Goal: Task Accomplishment & Management: Use online tool/utility

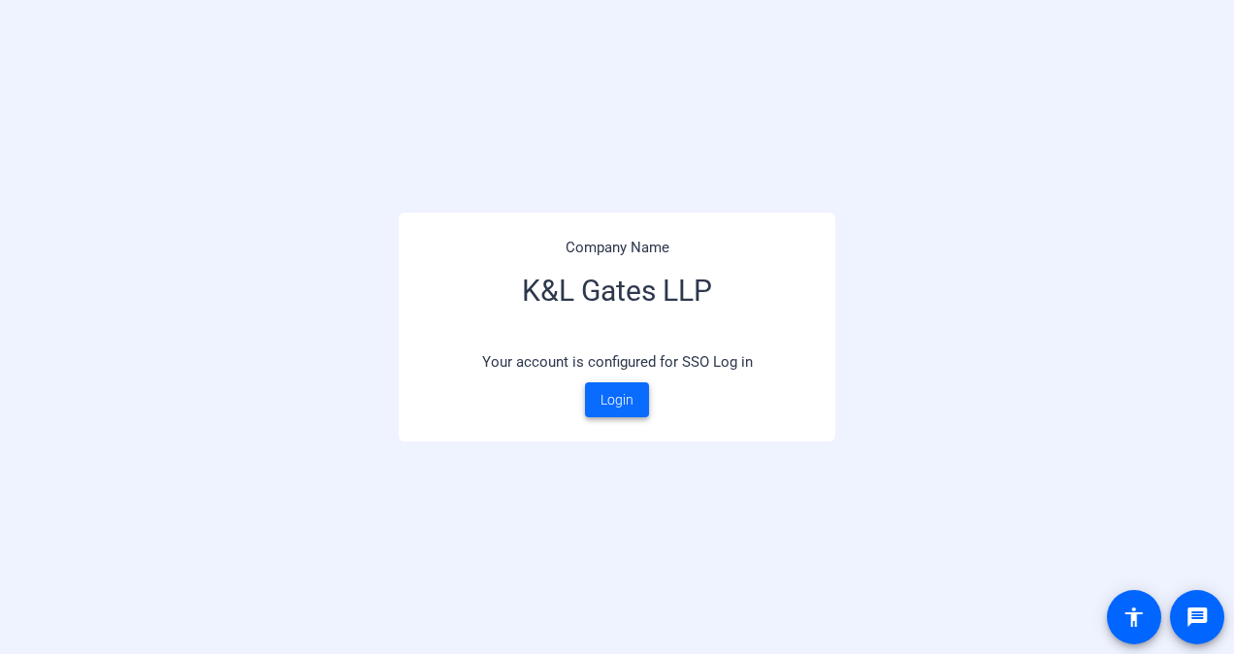
click at [617, 409] on span "Login" at bounding box center [617, 400] width 33 height 20
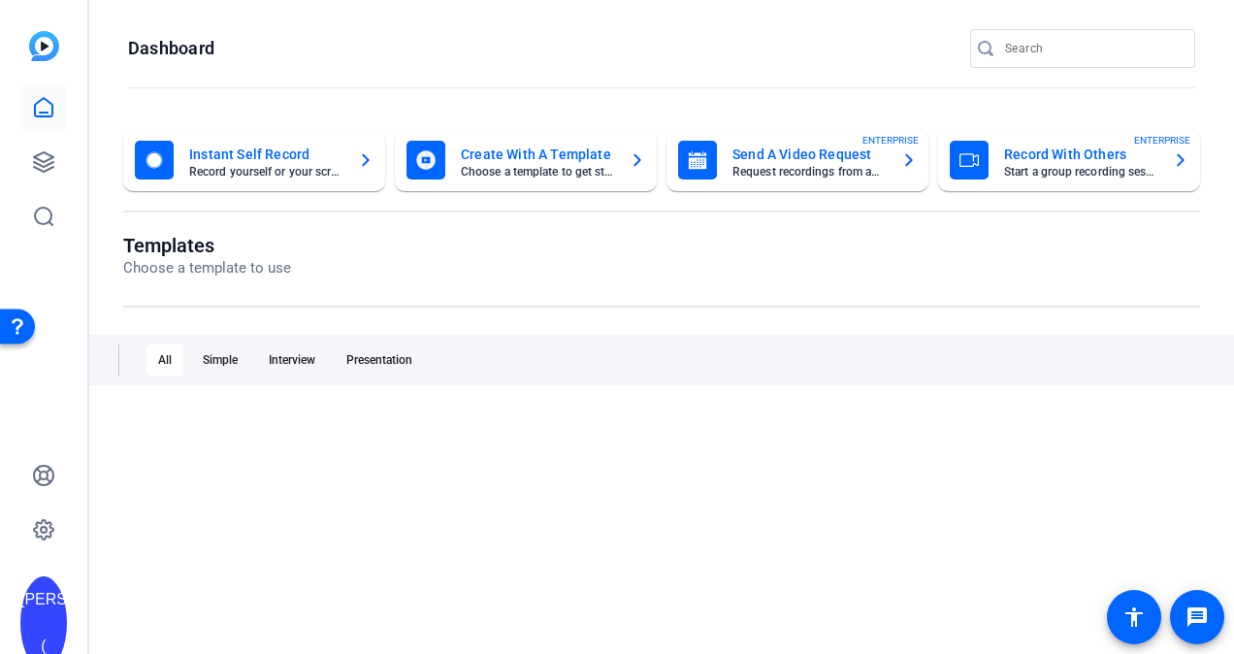
click at [1020, 168] on mat-card-subtitle "Start a group recording session" at bounding box center [1080, 172] width 153 height 12
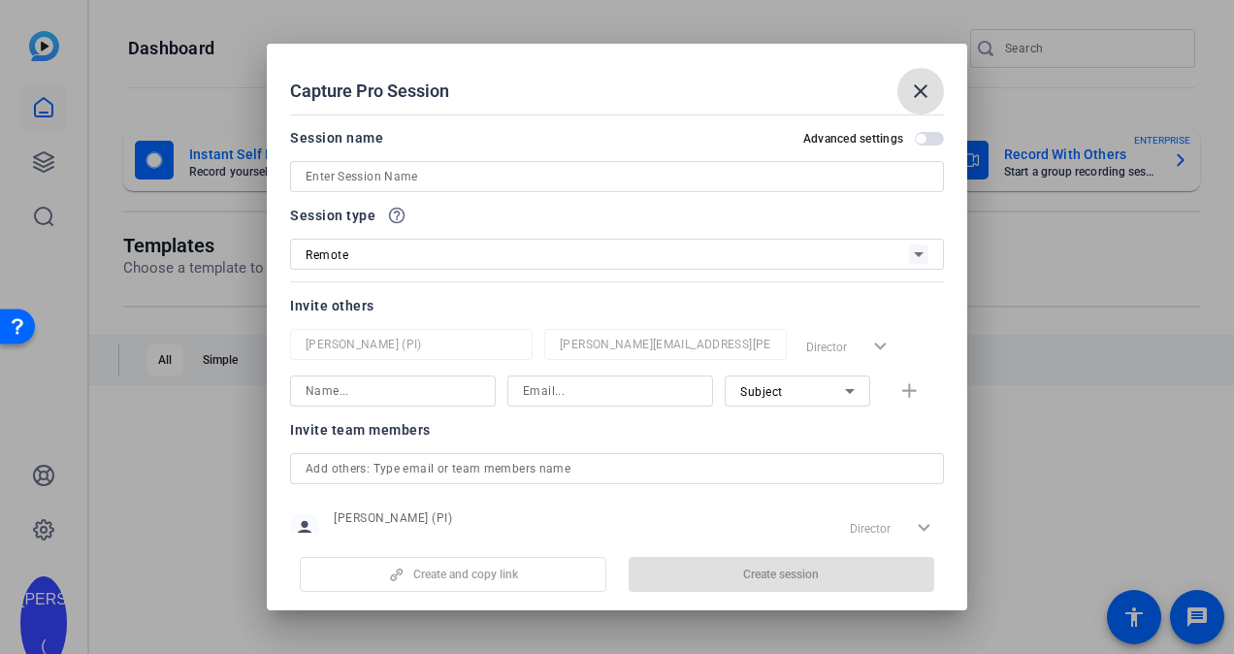
click at [358, 176] on input at bounding box center [617, 176] width 623 height 23
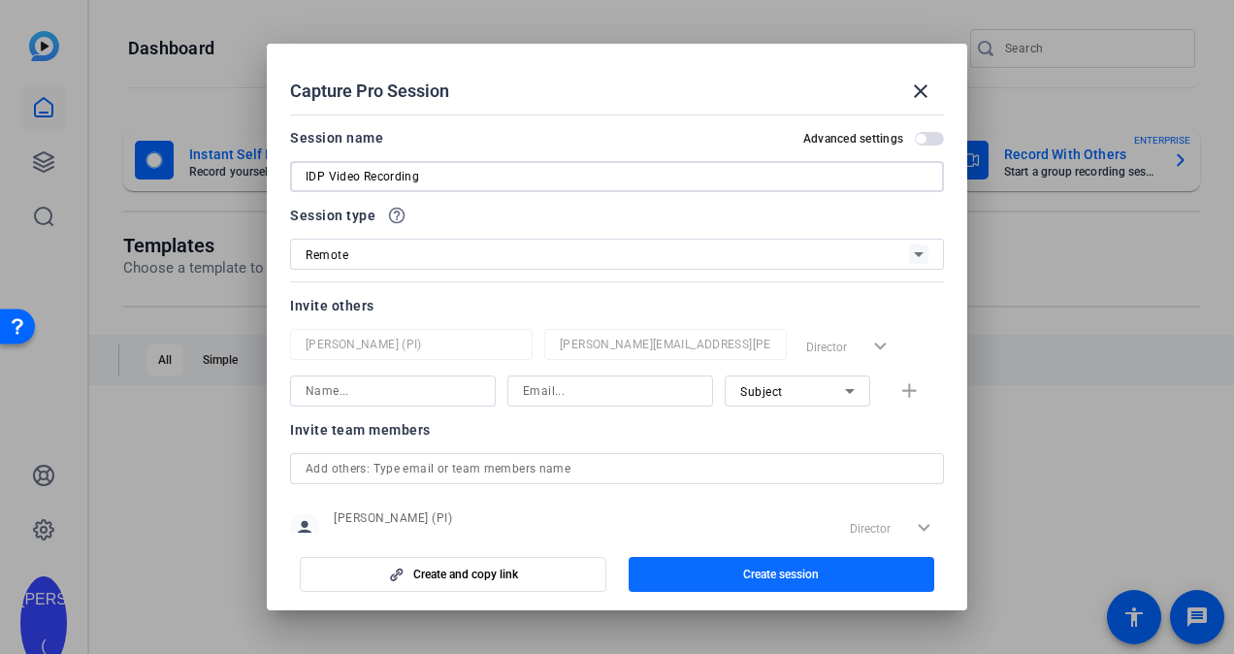
type input "IDP Video Recording"
click at [813, 582] on span "button" at bounding box center [782, 574] width 307 height 47
drag, startPoint x: 800, startPoint y: 567, endPoint x: 786, endPoint y: 571, distance: 15.3
click at [799, 568] on span "Create session" at bounding box center [781, 575] width 76 height 16
drag, startPoint x: 923, startPoint y: 88, endPoint x: 923, endPoint y: 72, distance: 16.5
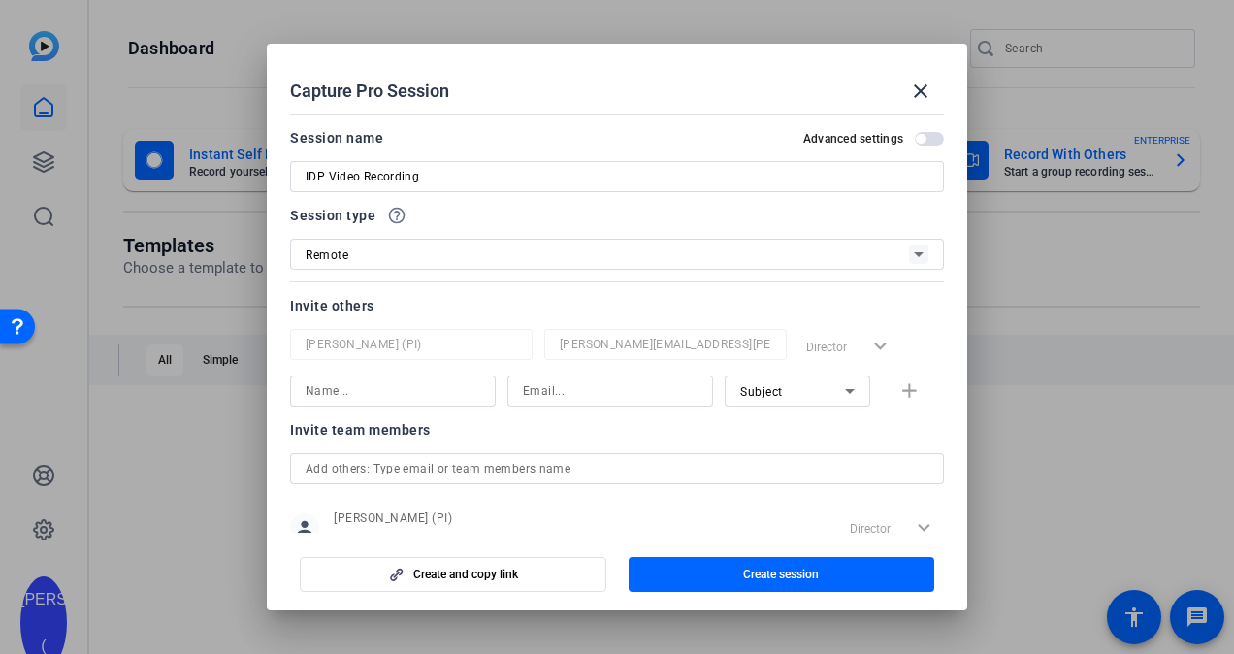
click at [923, 88] on mat-icon "close" at bounding box center [920, 91] width 23 height 23
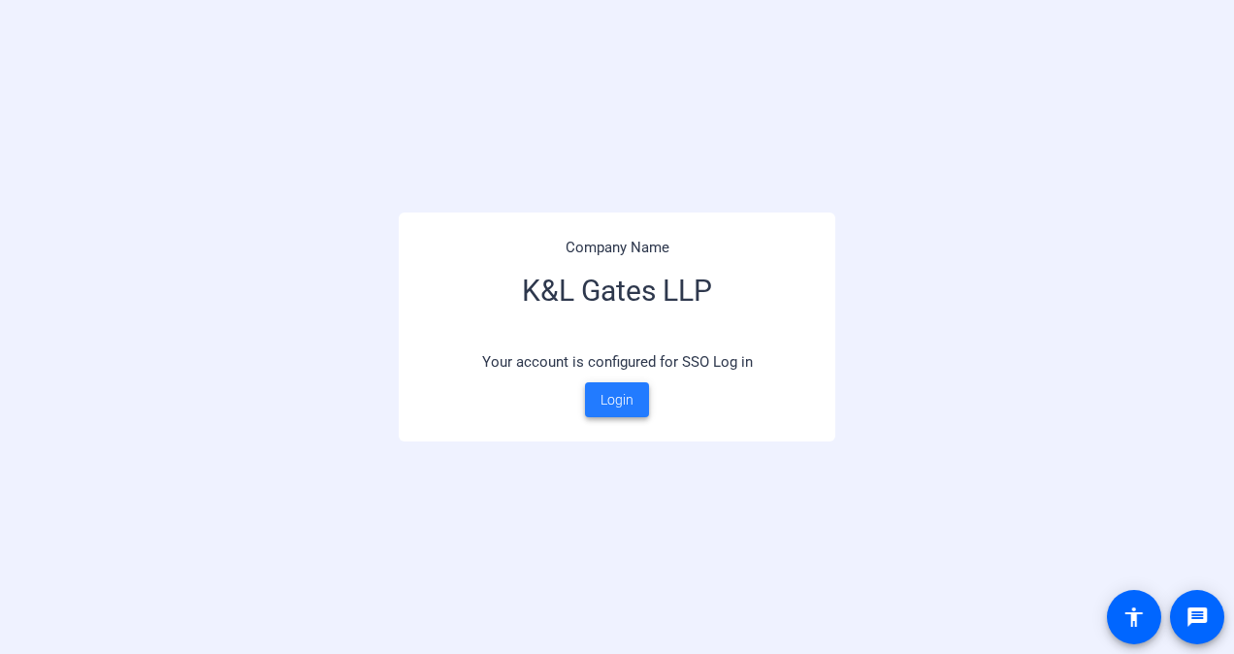
click at [617, 411] on span at bounding box center [617, 399] width 64 height 47
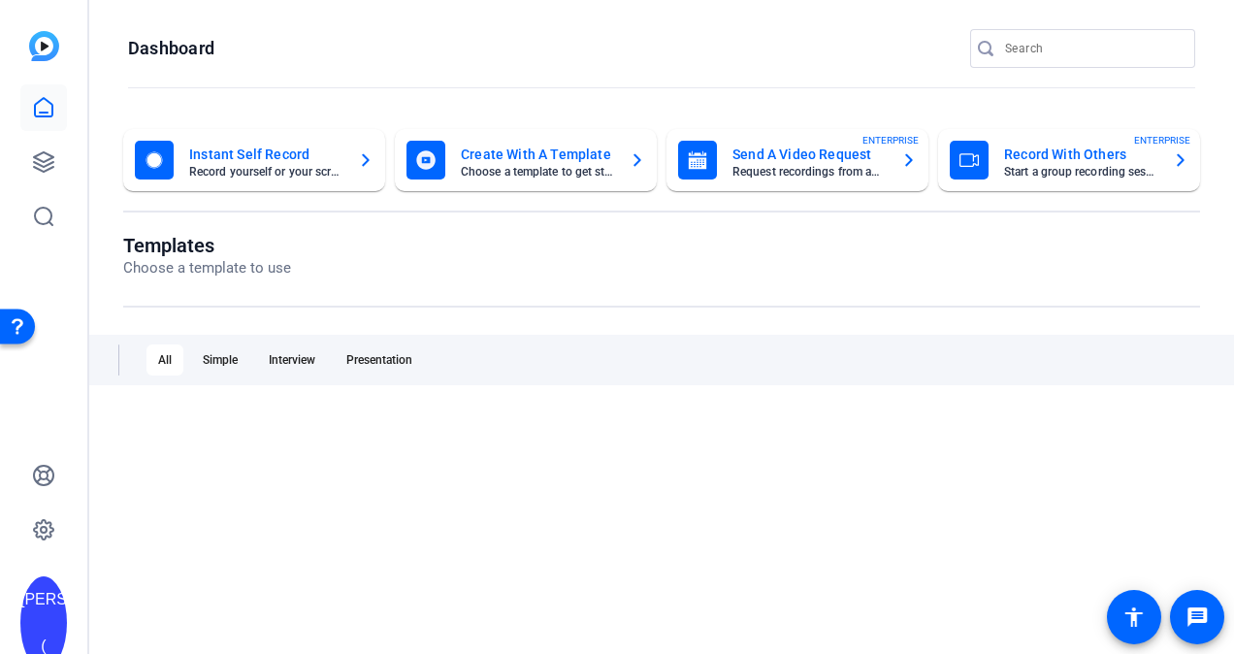
click at [1042, 160] on mat-card-title "Record With Others" at bounding box center [1080, 154] width 153 height 23
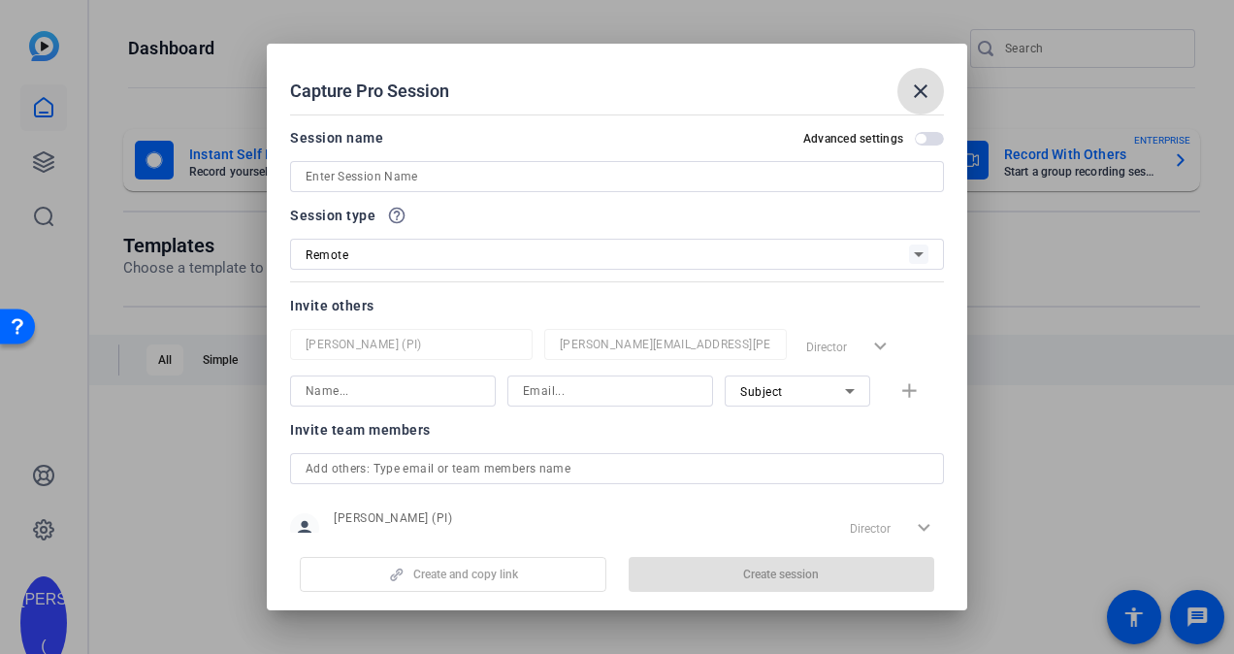
click at [353, 174] on input at bounding box center [617, 176] width 623 height 23
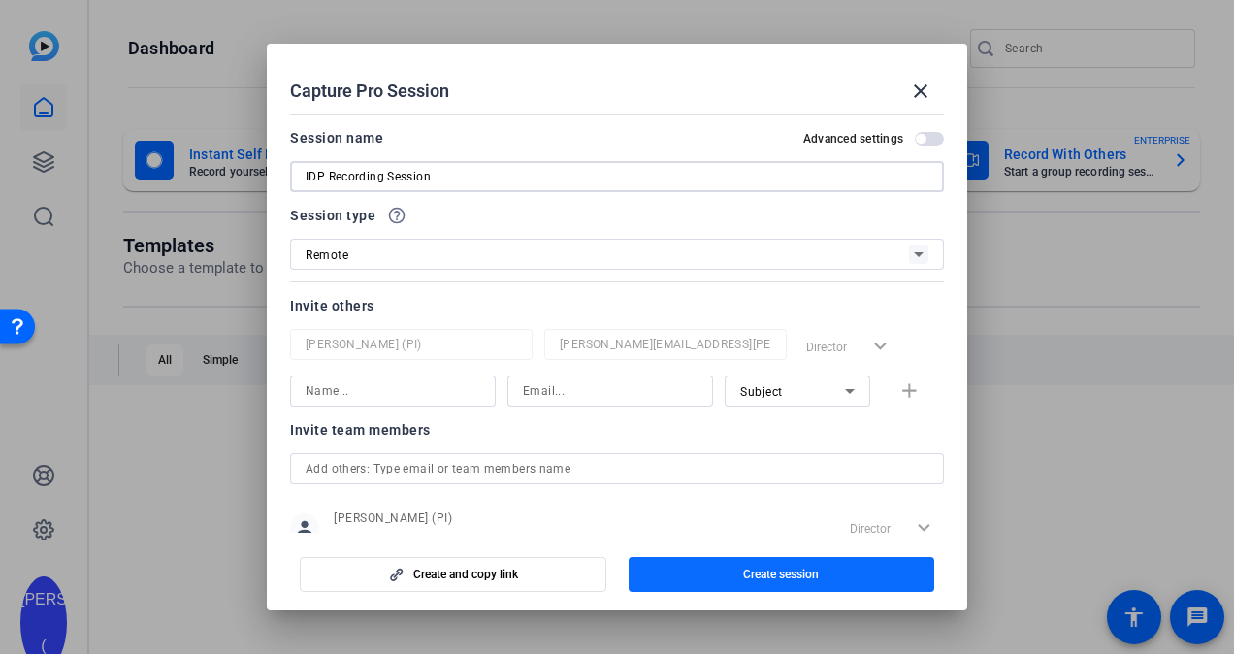
type input "IDP Recording Session"
click at [776, 579] on span "Create session" at bounding box center [781, 575] width 76 height 16
click at [773, 573] on span "Create session" at bounding box center [781, 575] width 76 height 16
click at [857, 583] on span "button" at bounding box center [782, 574] width 307 height 47
